Goal: Check status: Check status

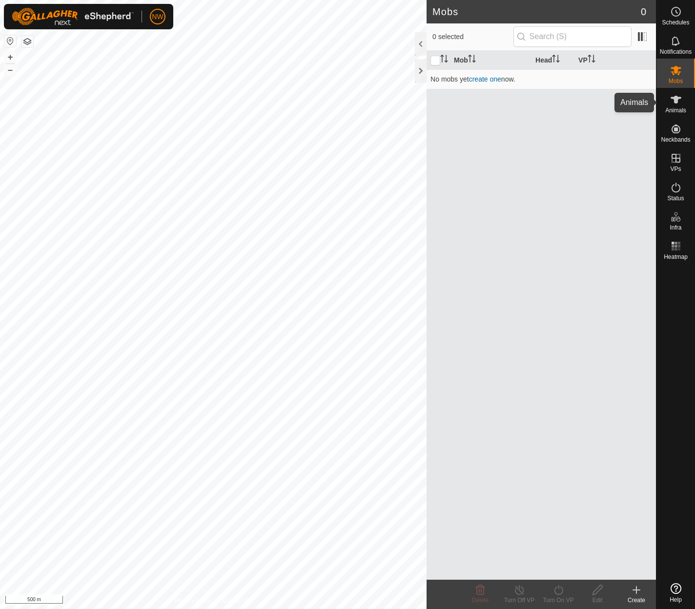
click at [675, 105] on es-animals-svg-icon at bounding box center [676, 100] width 18 height 16
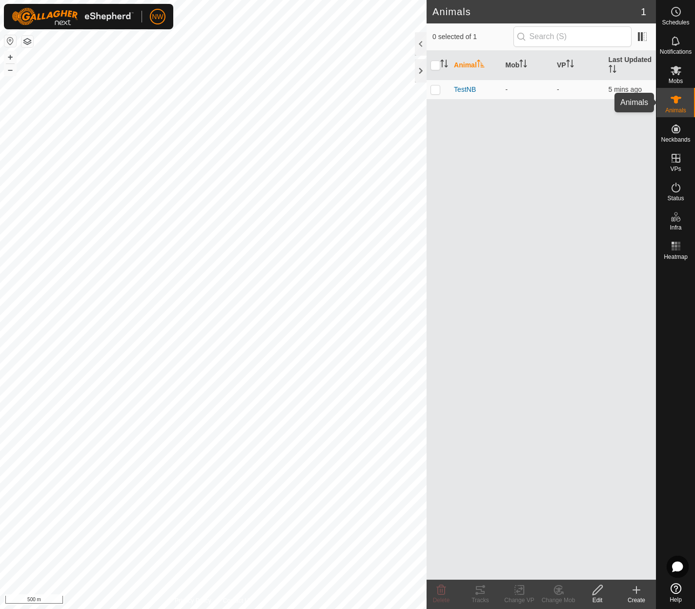
click at [685, 96] on div "Animals" at bounding box center [675, 102] width 39 height 29
click at [431, 90] on p-checkbox at bounding box center [435, 89] width 10 height 8
checkbox input "true"
click at [481, 591] on icon at bounding box center [480, 590] width 9 height 8
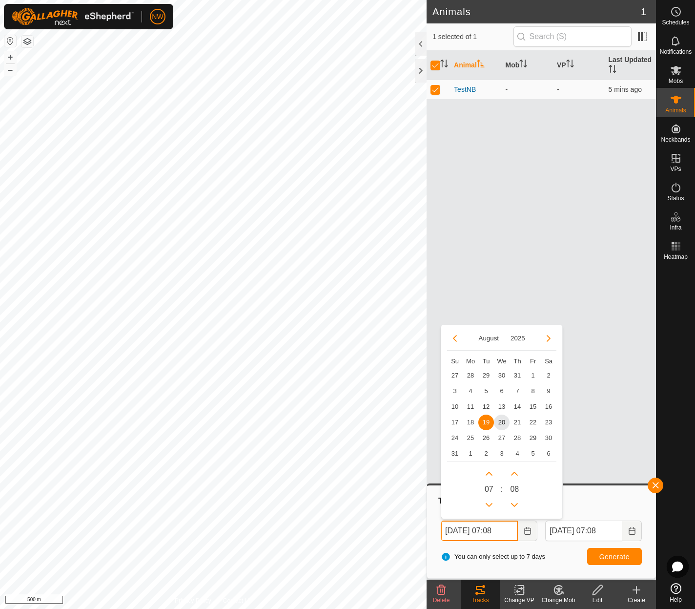
drag, startPoint x: 454, startPoint y: 531, endPoint x: 432, endPoint y: 528, distance: 21.7
click at [432, 528] on div "Tracks From [DATE] 07:08 August 2025 Su Mo Tu We Th Fr Sa 27 28 29 30 31 1 2 3 …" at bounding box center [541, 531] width 221 height 85
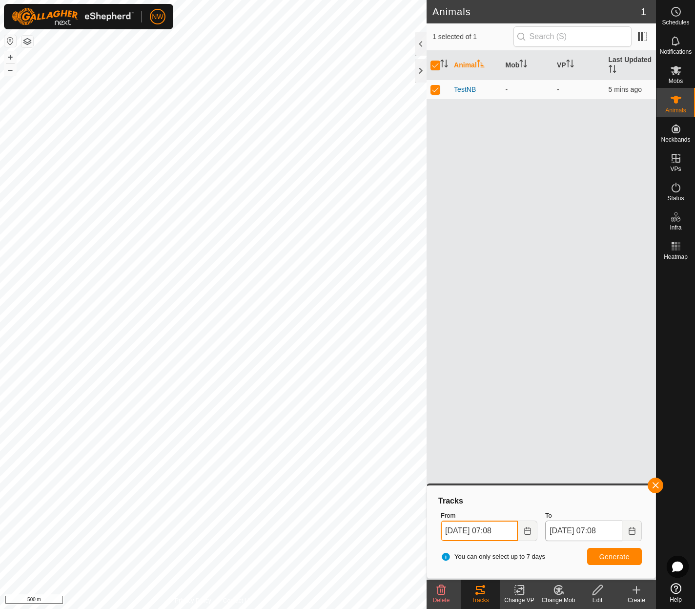
type input "[DATE] 07:08"
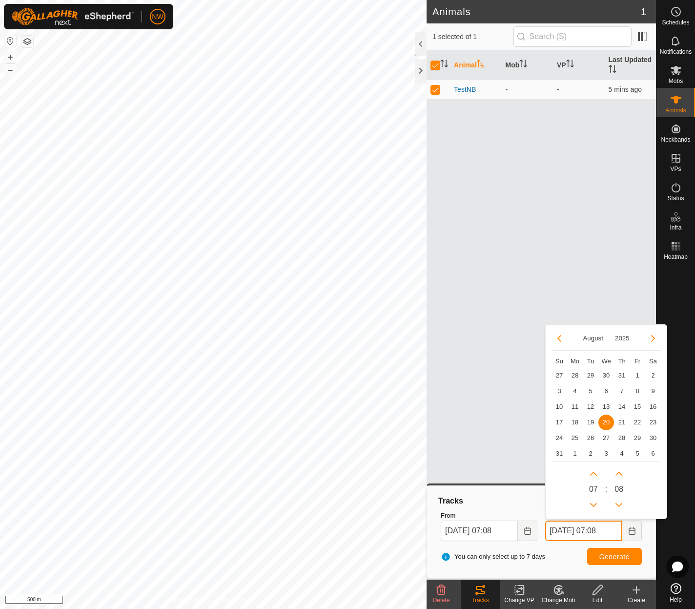
drag, startPoint x: 556, startPoint y: 529, endPoint x: 546, endPoint y: 535, distance: 11.6
click at [546, 535] on input "[DATE] 07:08" at bounding box center [583, 530] width 77 height 20
click at [598, 529] on input "[DATE] 07:08" at bounding box center [583, 530] width 77 height 20
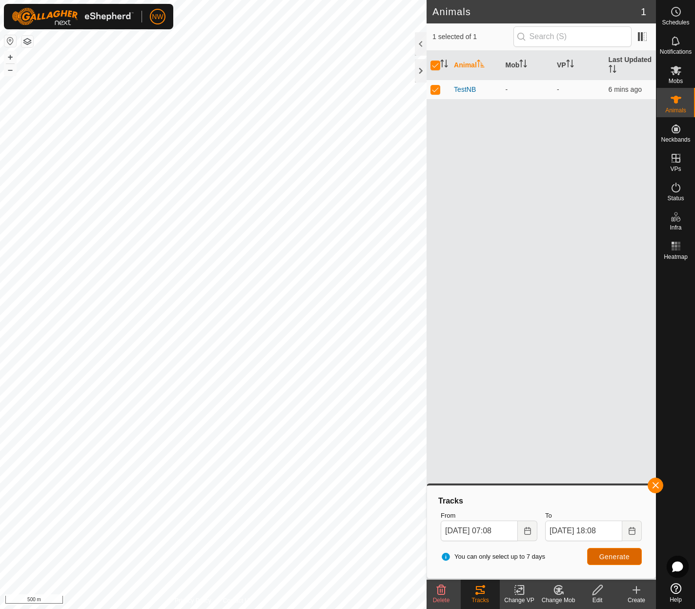
click at [605, 556] on span "Generate" at bounding box center [614, 556] width 30 height 8
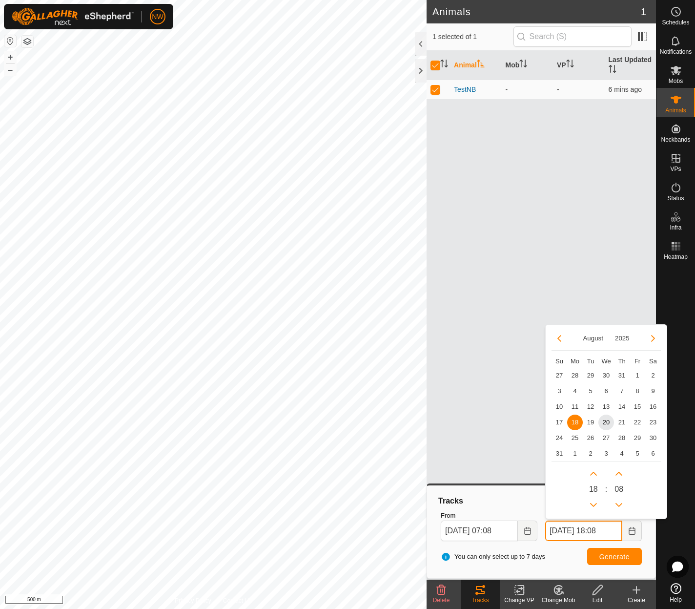
drag, startPoint x: 597, startPoint y: 528, endPoint x: 606, endPoint y: 528, distance: 8.8
click at [606, 528] on input "[DATE] 18:08" at bounding box center [583, 530] width 77 height 20
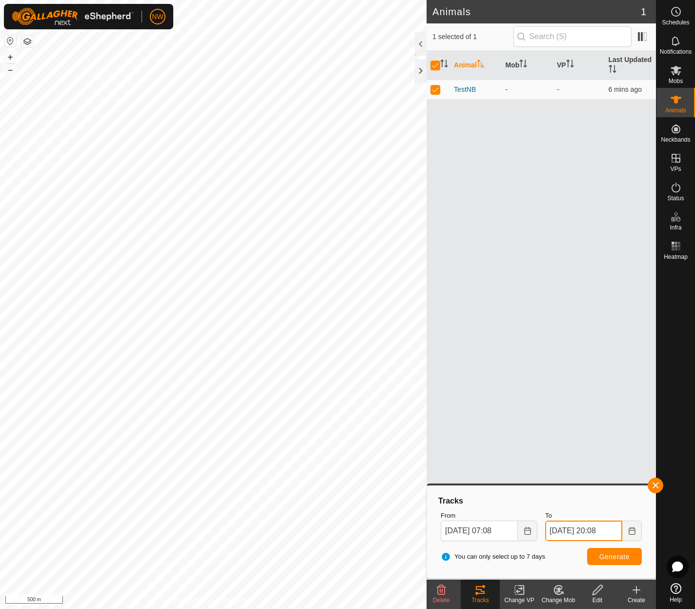
type input "[DATE] 20:08"
click at [610, 559] on span "Generate" at bounding box center [614, 556] width 30 height 8
